Goal: Task Accomplishment & Management: Complete application form

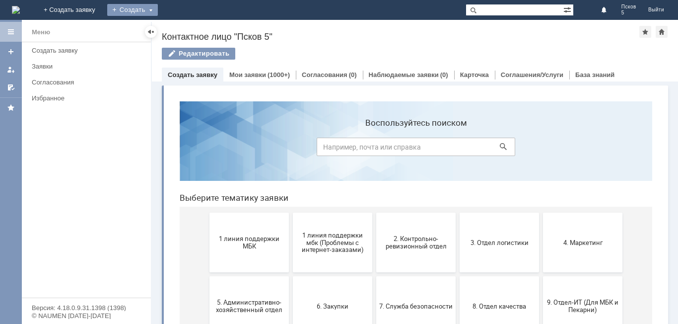
click at [158, 9] on div "Создать" at bounding box center [132, 10] width 51 height 12
click at [185, 27] on link "Заявка" at bounding box center [146, 30] width 75 height 12
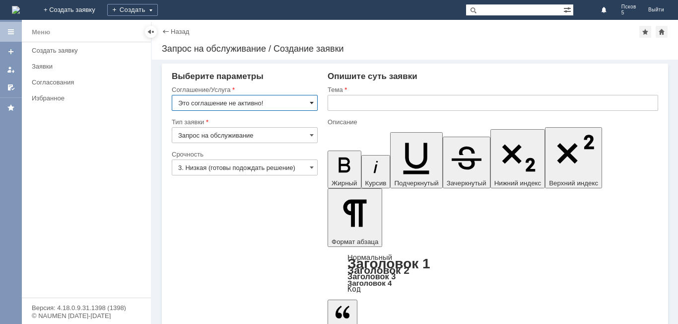
click at [314, 104] on span at bounding box center [312, 103] width 4 height 8
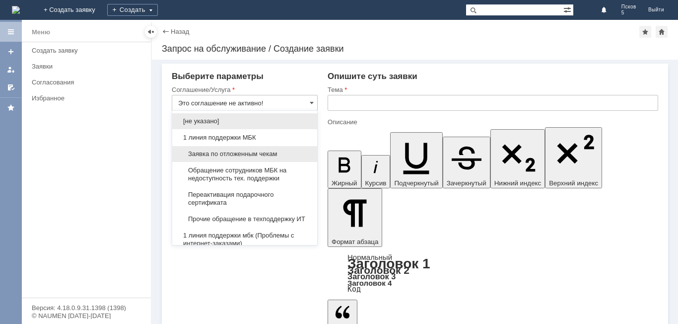
click at [260, 153] on span "Заявка по отложенным чекам" at bounding box center [244, 154] width 133 height 8
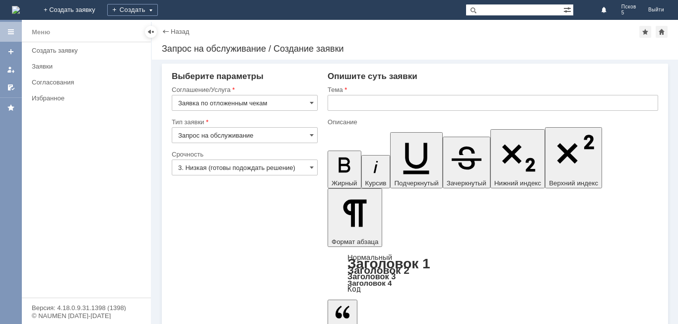
type input "Заявка по отложенным чекам"
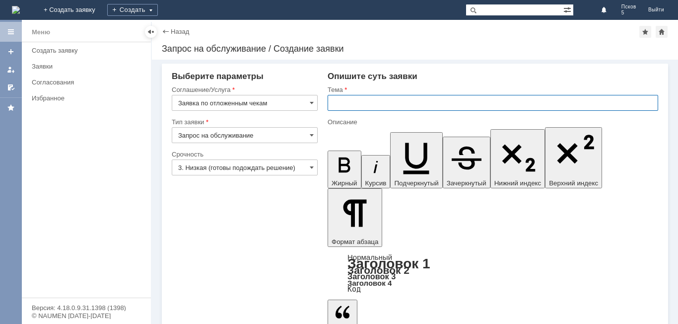
click at [360, 107] on input "text" at bounding box center [493, 103] width 331 height 16
type input "удалить чек"
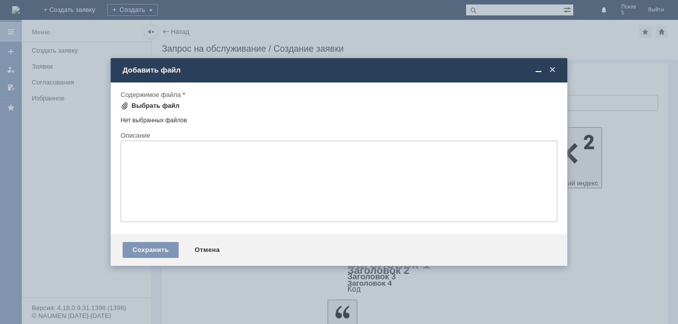
click at [143, 106] on div "Выбрать файл" at bounding box center [156, 106] width 48 height 8
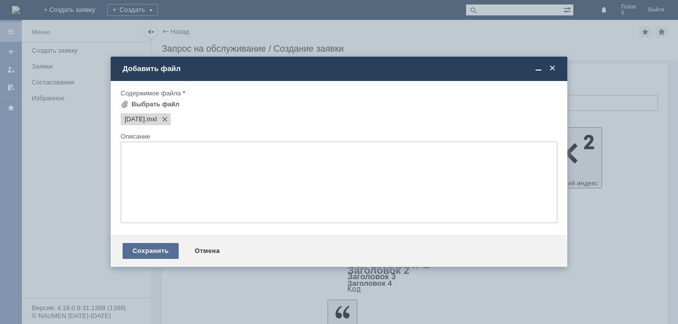
click at [142, 251] on div "Сохранить" at bounding box center [151, 251] width 56 height 16
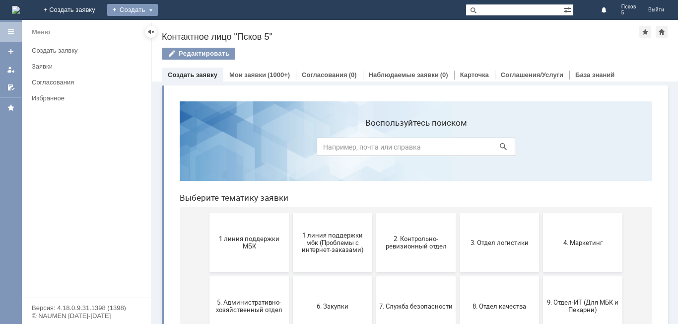
click at [158, 8] on div "Создать" at bounding box center [132, 10] width 51 height 12
click at [185, 28] on link "Заявка" at bounding box center [146, 30] width 75 height 12
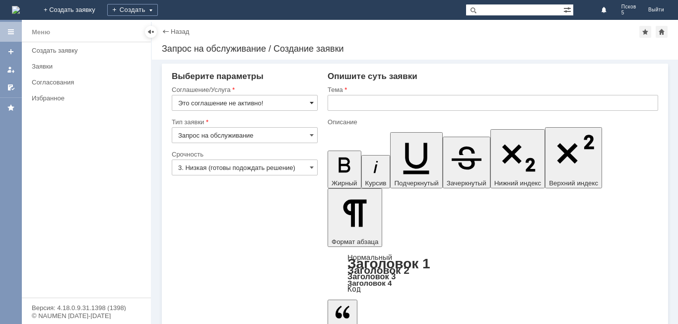
click at [313, 101] on span at bounding box center [312, 103] width 4 height 8
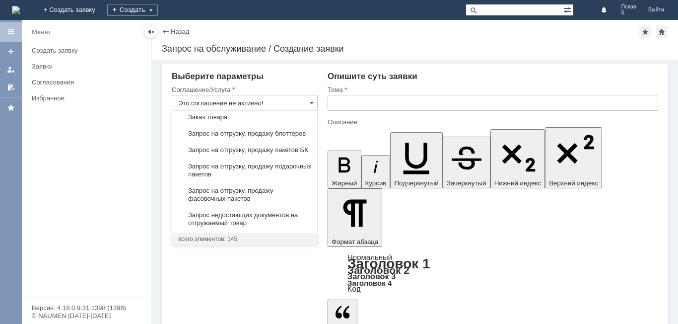
scroll to position [387, 0]
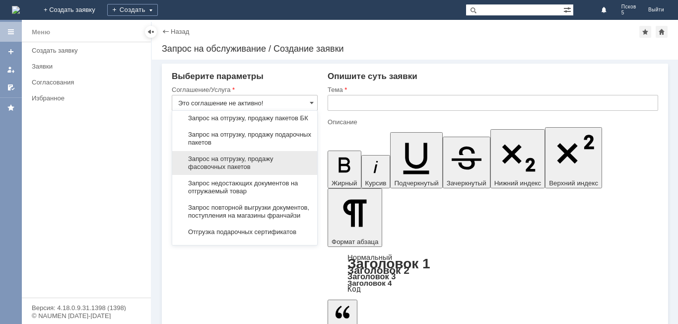
click at [245, 171] on span "Запрос на отгрузку, продажу фасовочных пакетов" at bounding box center [244, 163] width 133 height 16
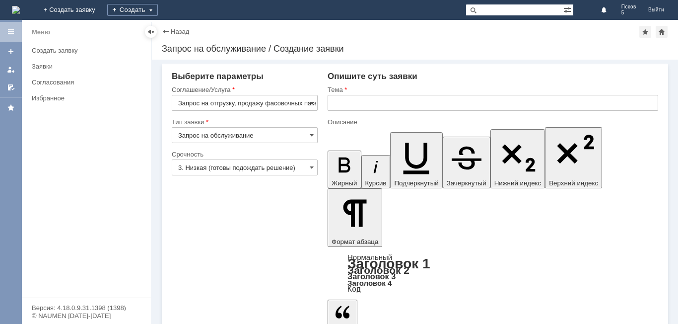
type input "Запрос на отгрузку, продажу фасовочных пакетов"
click at [223, 168] on input "3. Низкая (готовы подождать решение)" at bounding box center [245, 167] width 146 height 16
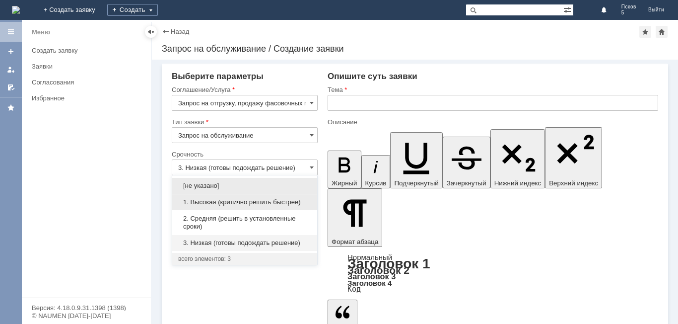
click at [211, 204] on span "1. Высокая (критично решить быстрее)" at bounding box center [244, 202] width 133 height 8
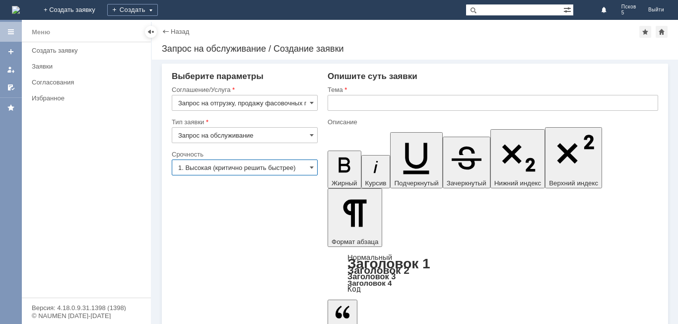
type input "1. Высокая (критично решить быстрее)"
click at [408, 104] on input "text" at bounding box center [493, 103] width 331 height 16
